Goal: Transaction & Acquisition: Download file/media

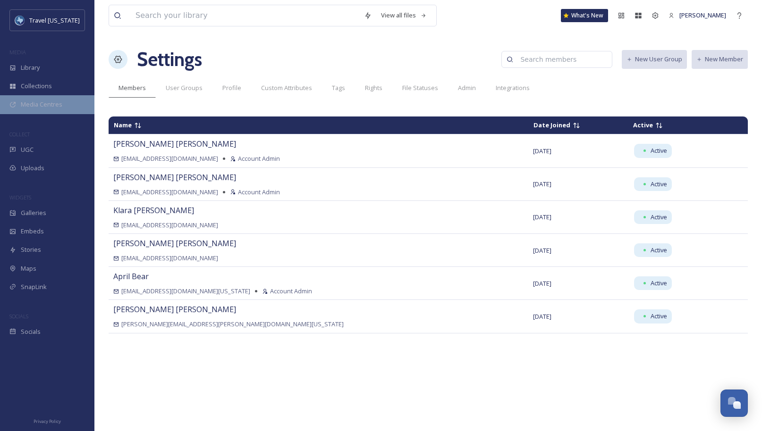
click at [42, 102] on span "Media Centres" at bounding box center [42, 104] width 42 height 9
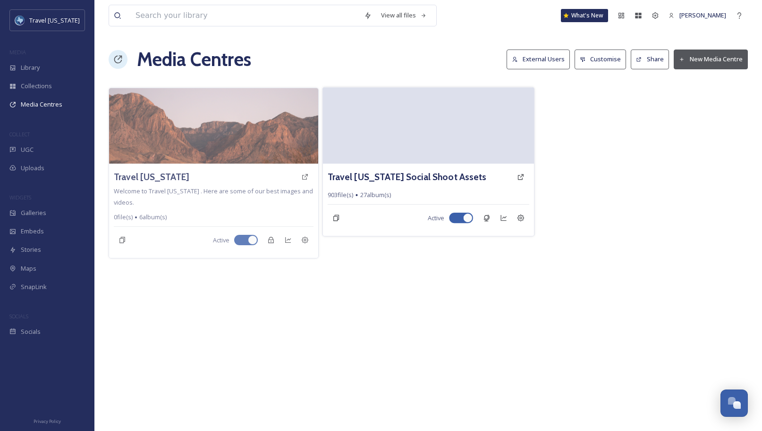
click at [404, 150] on video at bounding box center [427, 125] width 211 height 76
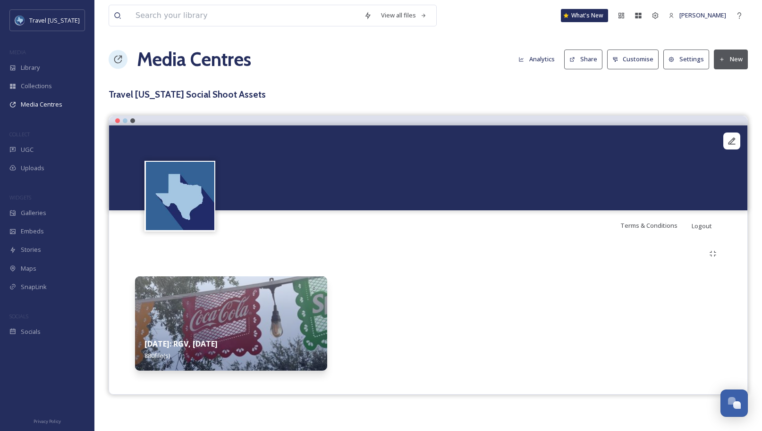
click at [244, 320] on img at bounding box center [231, 324] width 192 height 94
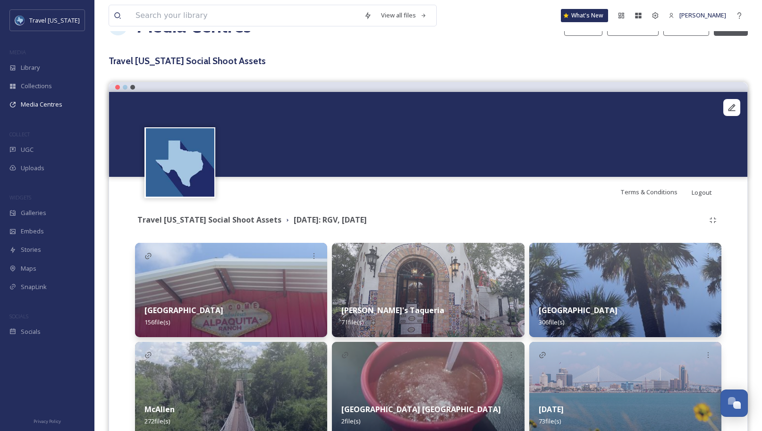
scroll to position [88, 0]
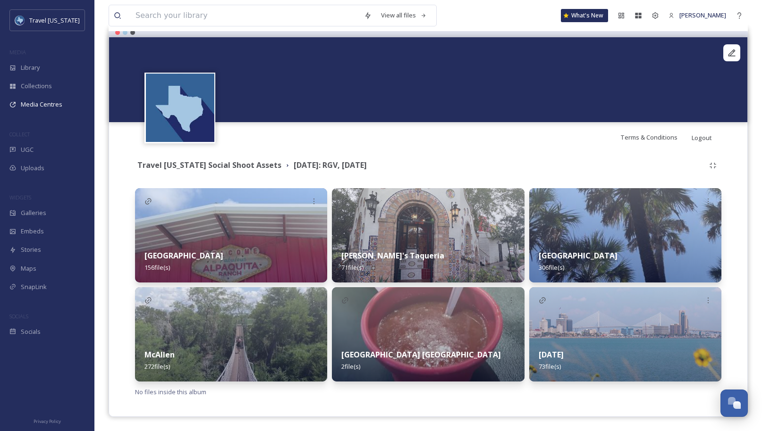
click at [270, 255] on div "Alpaquita Ranch 156 file(s)" at bounding box center [231, 262] width 192 height 42
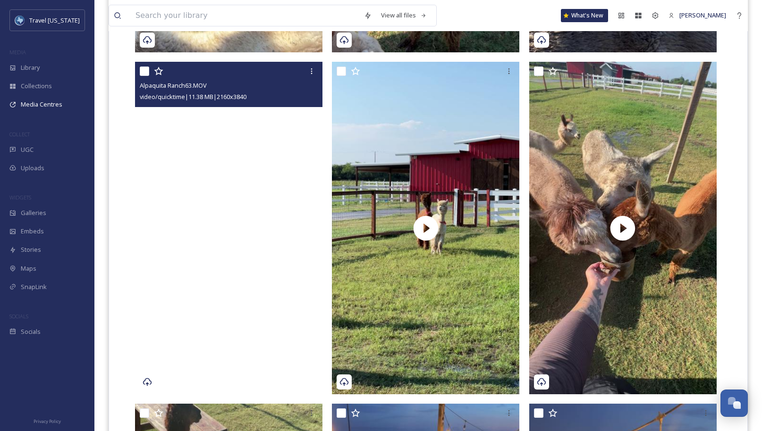
scroll to position [1958, 0]
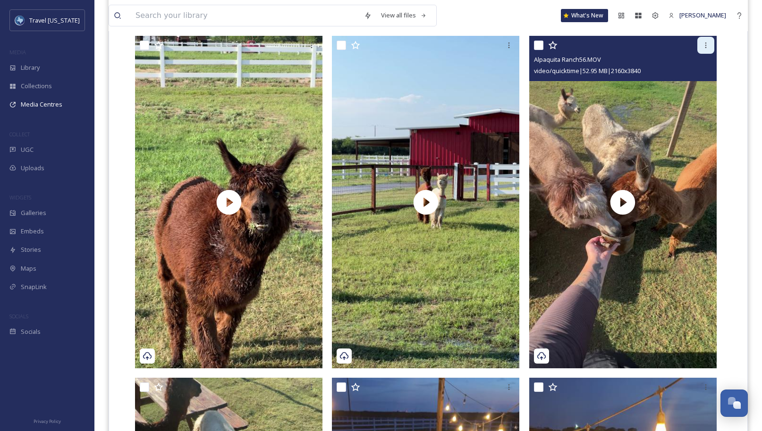
click at [706, 44] on icon at bounding box center [706, 46] width 8 height 8
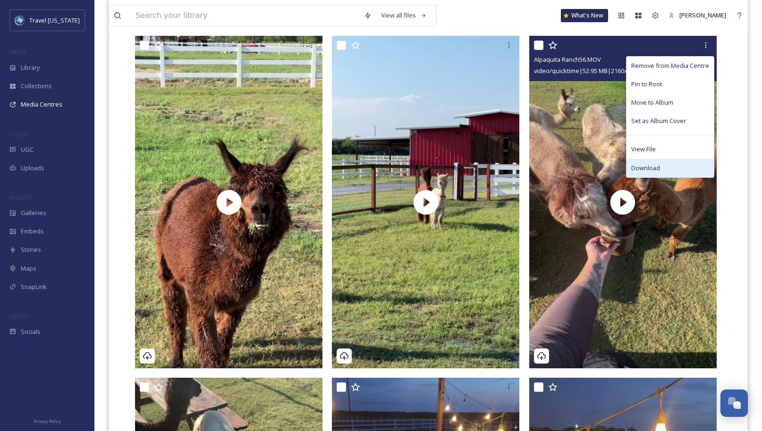
click at [674, 162] on div "Download" at bounding box center [669, 168] width 87 height 18
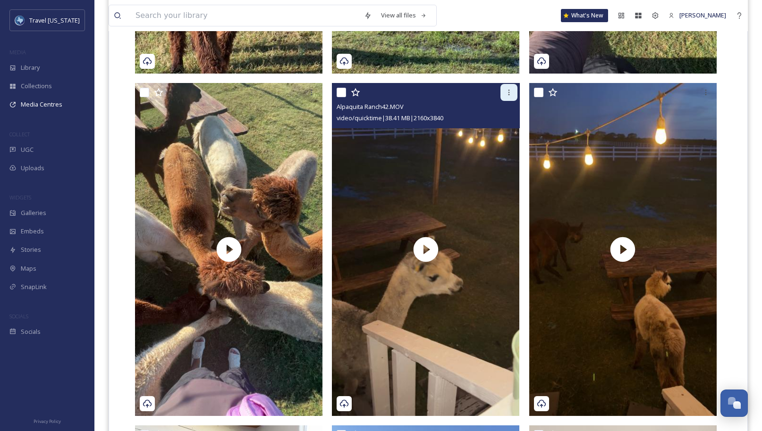
scroll to position [2253, 0]
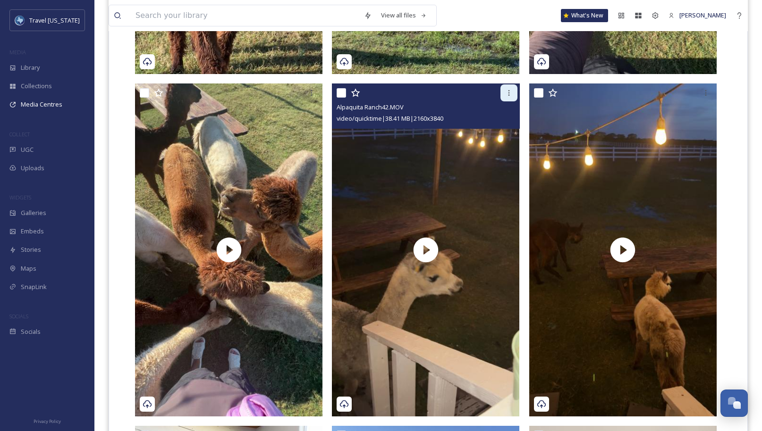
click at [507, 92] on icon at bounding box center [509, 93] width 8 height 8
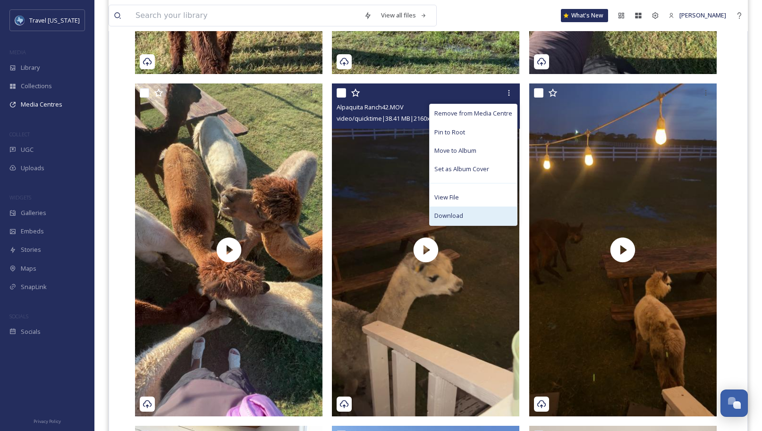
click at [485, 217] on div "Download" at bounding box center [473, 216] width 87 height 18
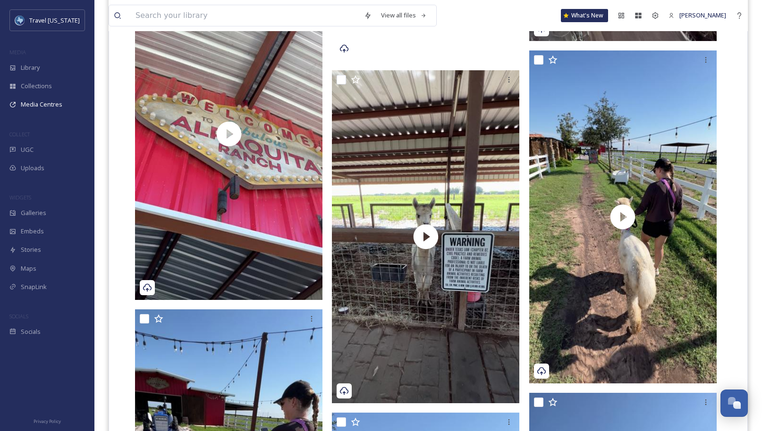
scroll to position [10025, 0]
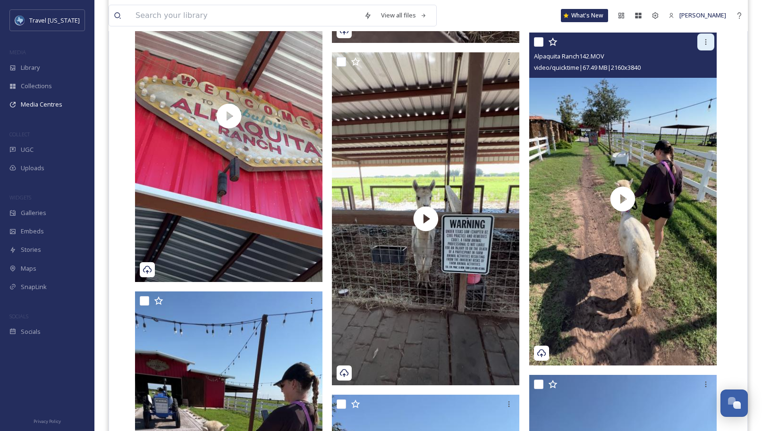
click at [704, 38] on icon at bounding box center [706, 42] width 8 height 8
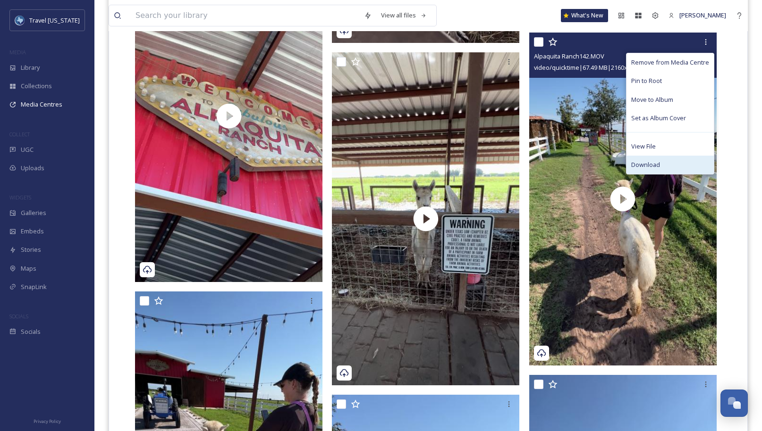
click at [673, 167] on div "Download" at bounding box center [669, 165] width 87 height 18
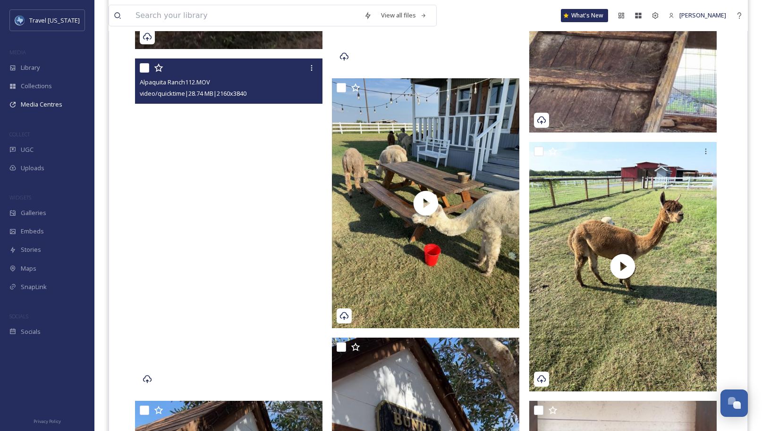
scroll to position [13330, 0]
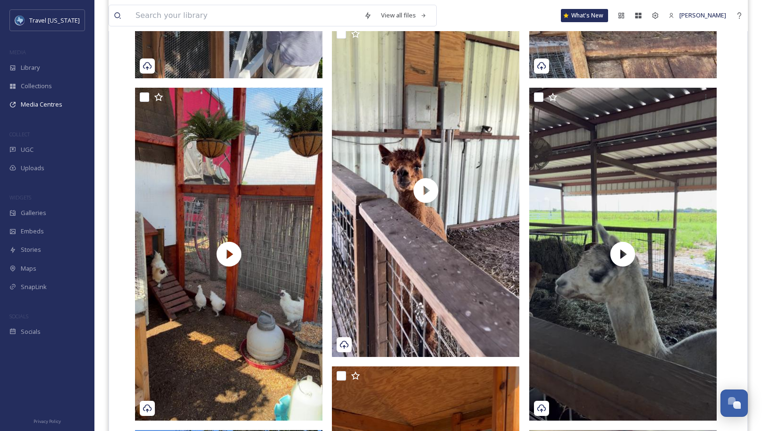
scroll to position [14066, 0]
